Goal: Task Accomplishment & Management: Use online tool/utility

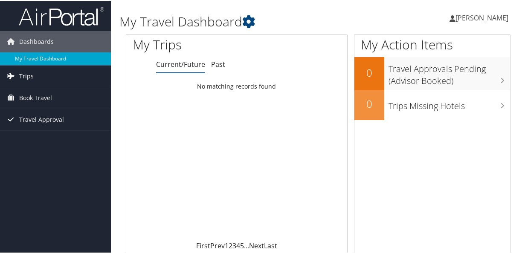
click at [21, 78] on span "Trips" at bounding box center [26, 75] width 15 height 21
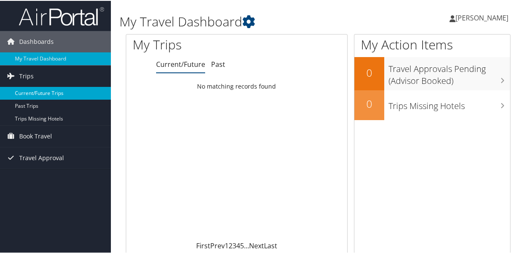
click at [26, 90] on link "Current/Future Trips" at bounding box center [55, 92] width 111 height 13
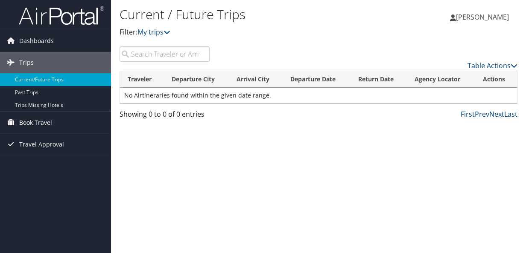
click at [29, 121] on span "Book Travel" at bounding box center [35, 122] width 33 height 21
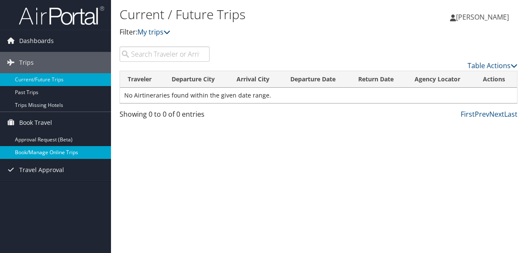
click at [31, 152] on link "Book/Manage Online Trips" at bounding box center [55, 152] width 111 height 13
